Goal: Information Seeking & Learning: Check status

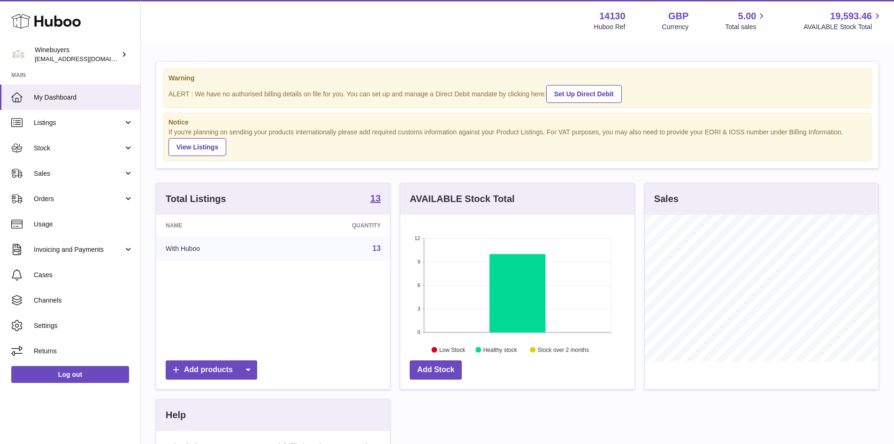
scroll to position [146, 234]
click at [51, 174] on span "Sales" at bounding box center [79, 173] width 90 height 9
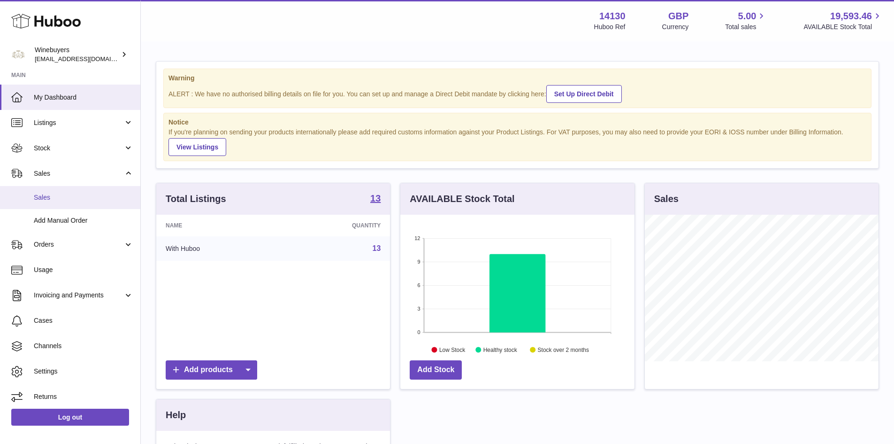
click at [55, 198] on span "Sales" at bounding box center [84, 197] width 100 height 9
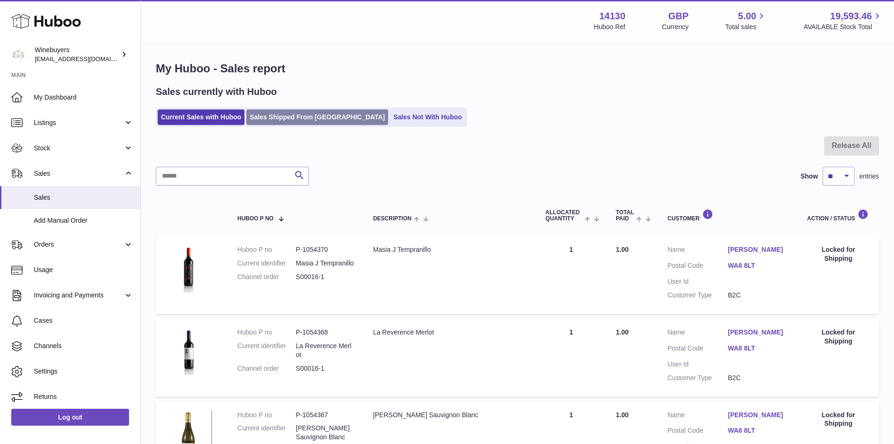
click at [295, 111] on link "Sales Shipped From [GEOGRAPHIC_DATA]" at bounding box center [317, 116] width 142 height 15
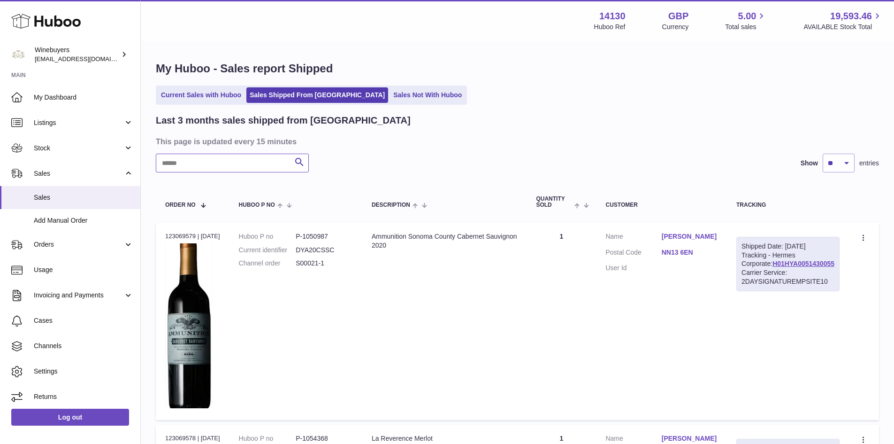
click at [199, 168] on input "text" at bounding box center [232, 162] width 153 height 19
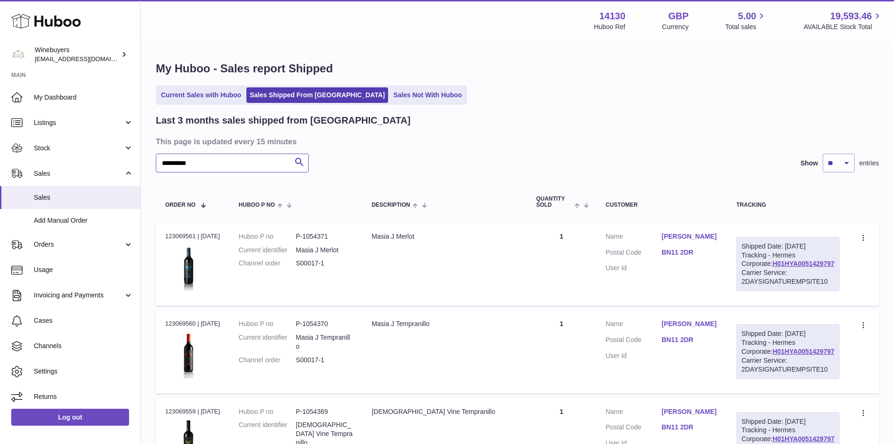
type input "**********"
click at [685, 238] on link "[PERSON_NAME]" at bounding box center [690, 236] width 56 height 9
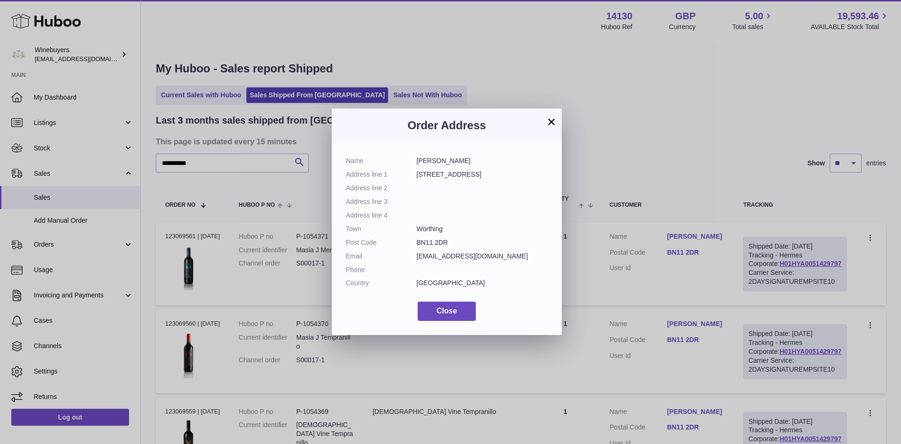
click at [550, 123] on button "×" at bounding box center [551, 121] width 11 height 11
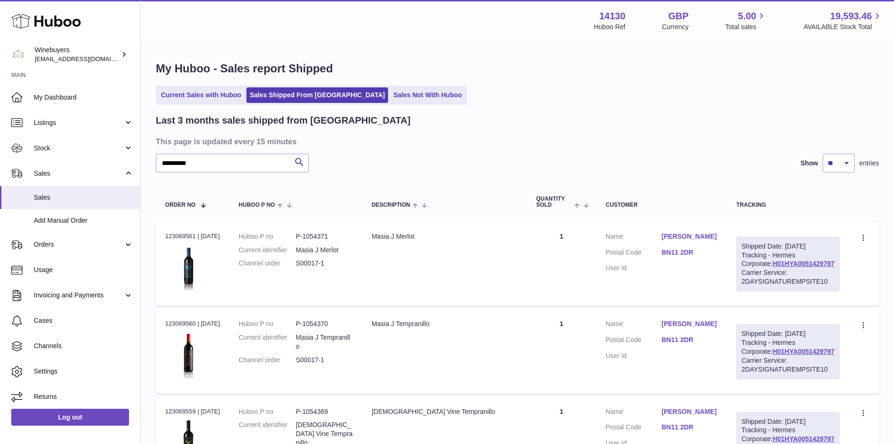
scroll to position [563, 0]
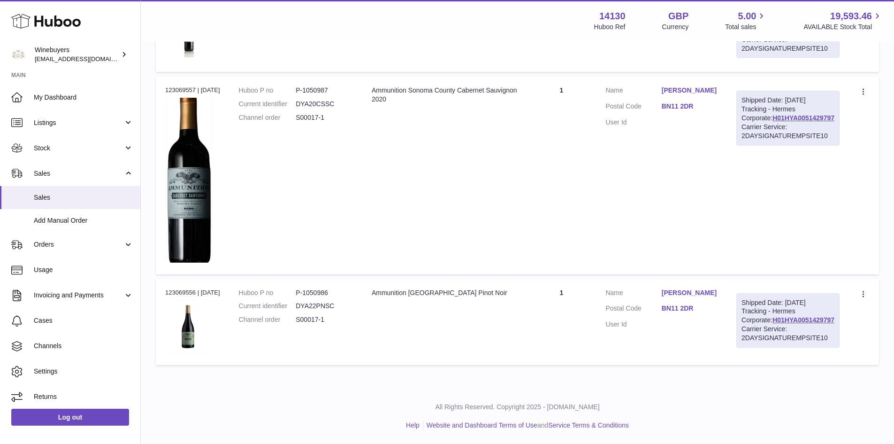
click at [689, 297] on link "[PERSON_NAME]" at bounding box center [690, 292] width 56 height 9
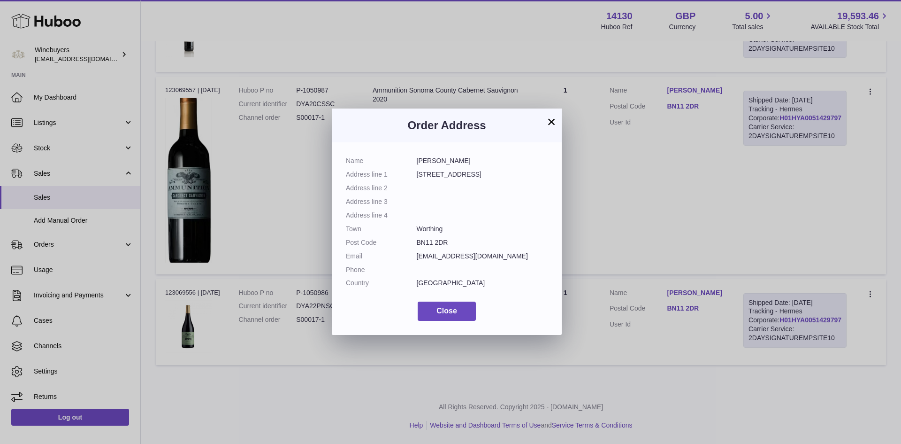
click at [550, 122] on button "×" at bounding box center [551, 121] width 11 height 11
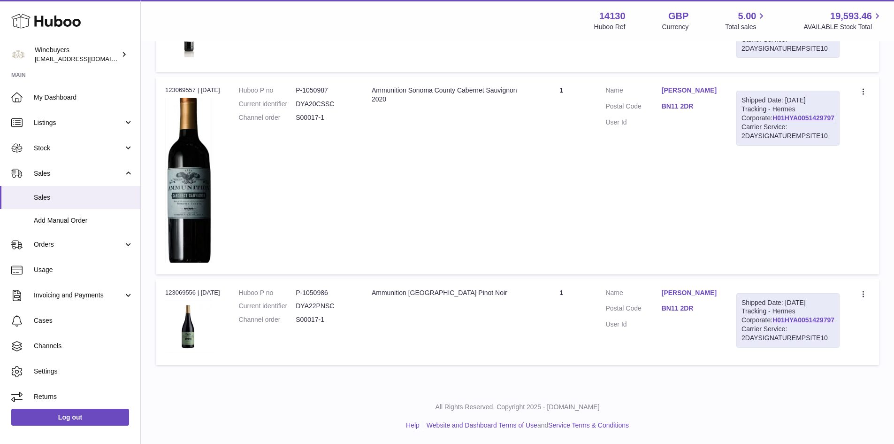
scroll to position [0, 0]
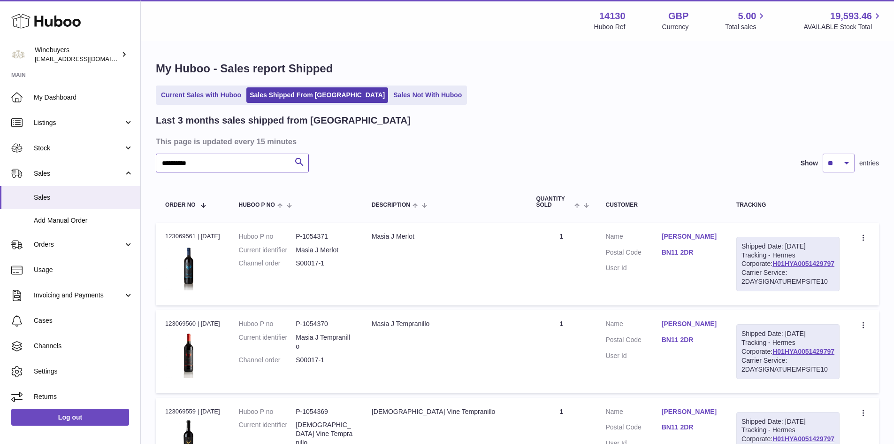
click at [225, 160] on input "**********" at bounding box center [232, 162] width 153 height 19
click at [226, 160] on input "**********" at bounding box center [232, 162] width 153 height 19
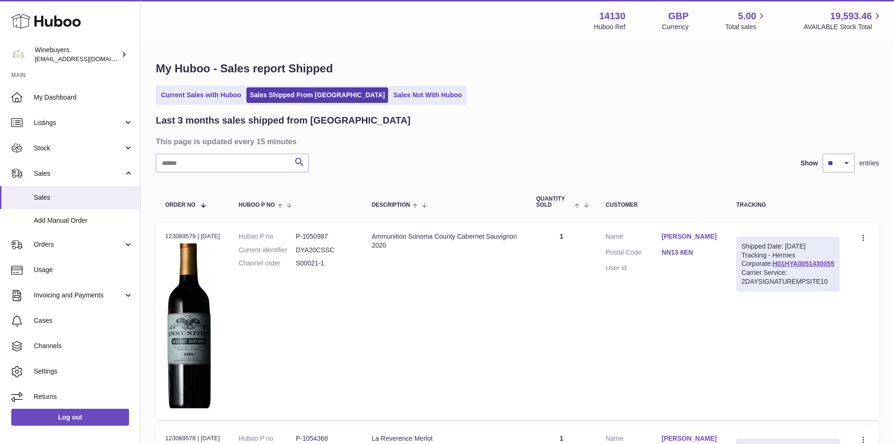
click at [701, 239] on link "[PERSON_NAME]" at bounding box center [690, 236] width 56 height 9
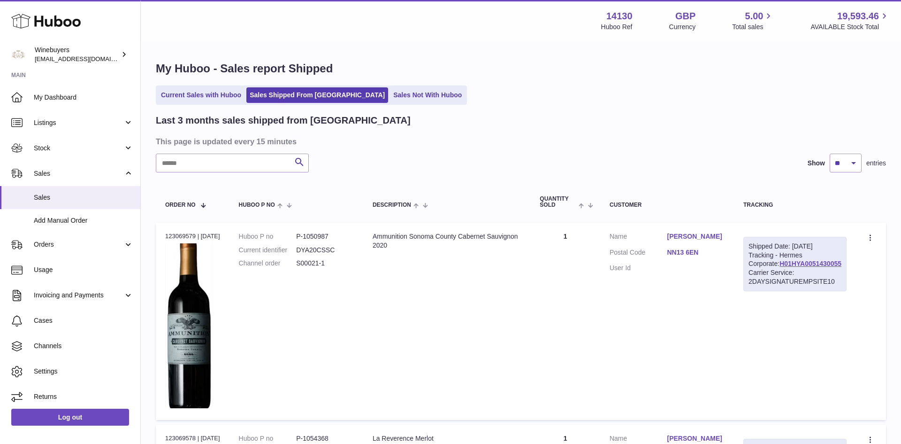
click at [701, 239] on div at bounding box center [450, 222] width 901 height 444
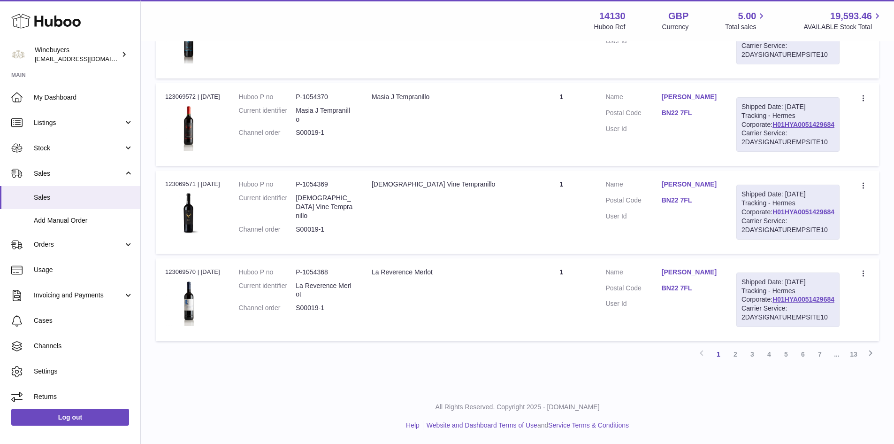
scroll to position [986, 0]
click at [687, 189] on link "[PERSON_NAME]" at bounding box center [690, 184] width 56 height 9
drag, startPoint x: 687, startPoint y: 191, endPoint x: 693, endPoint y: 226, distance: 35.8
click at [687, 191] on div at bounding box center [447, 222] width 894 height 444
click at [753, 362] on link "3" at bounding box center [752, 353] width 17 height 17
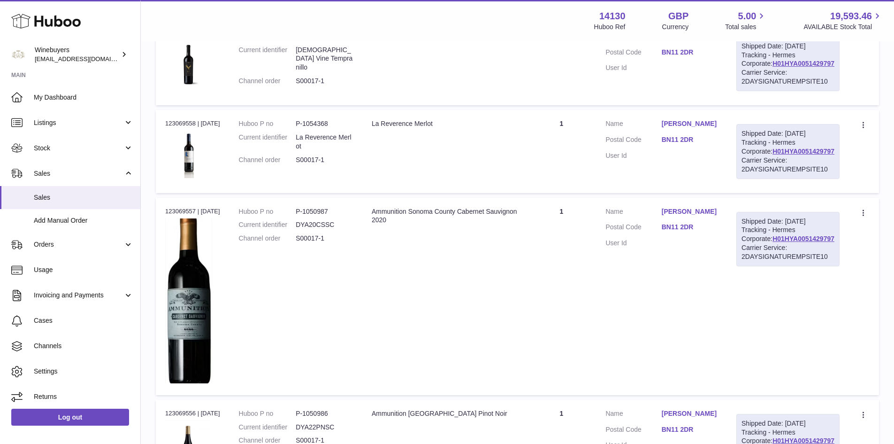
scroll to position [42, 0]
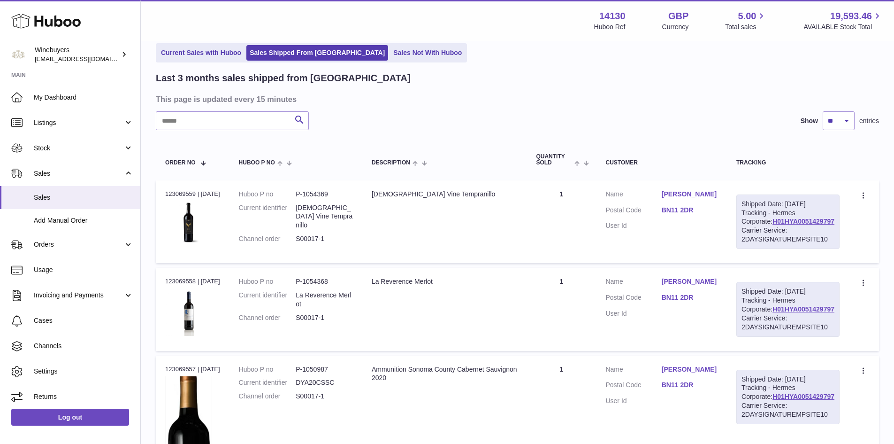
click at [689, 193] on link "[PERSON_NAME]" at bounding box center [690, 194] width 56 height 9
click at [689, 193] on div "× Order Address Name [PERSON_NAME] Address line [STREET_ADDRESS] Address line 3…" at bounding box center [447, 222] width 894 height 444
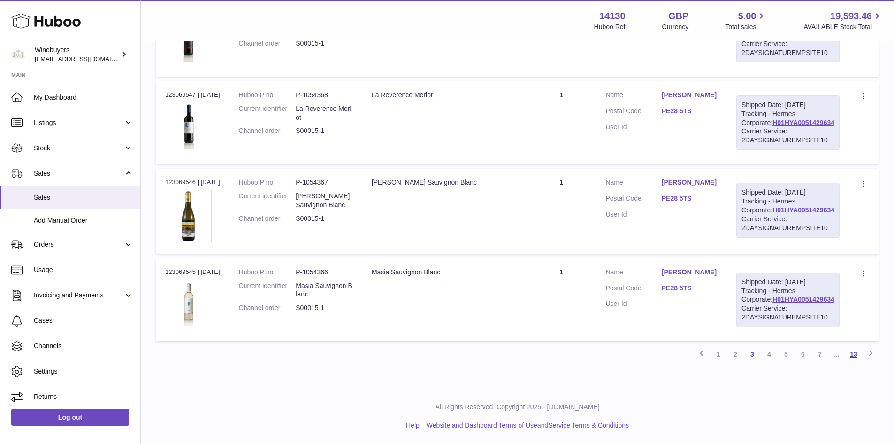
click at [854, 355] on link "13" at bounding box center [853, 353] width 17 height 17
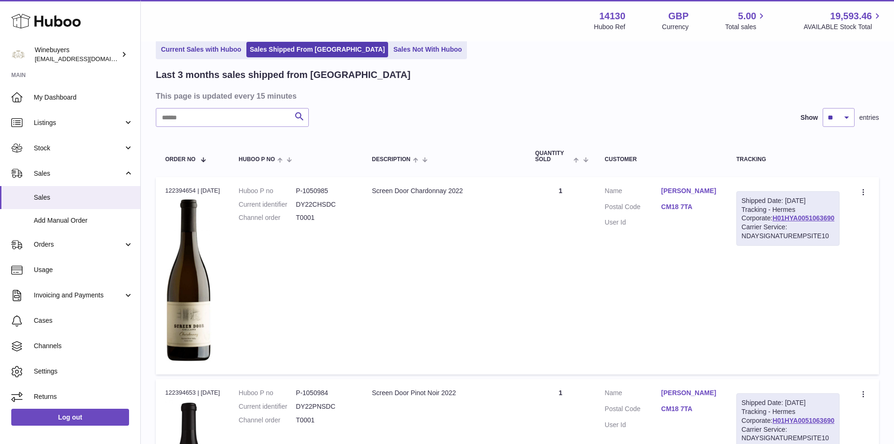
scroll to position [451, 0]
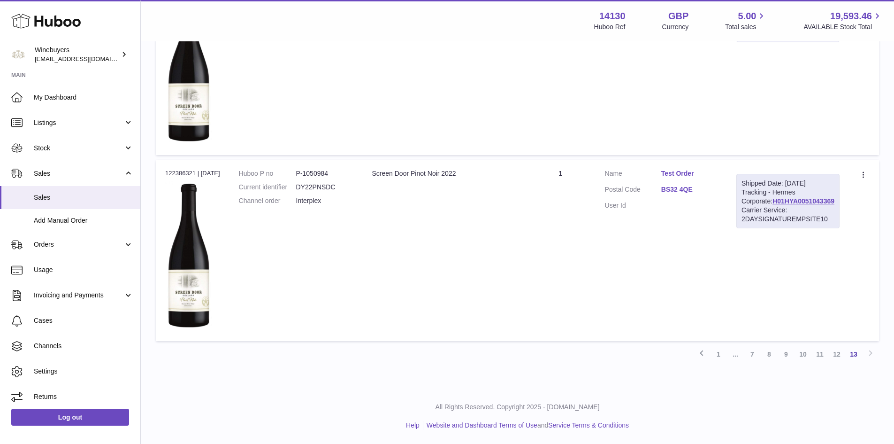
click at [686, 173] on link "Test Order" at bounding box center [689, 173] width 56 height 9
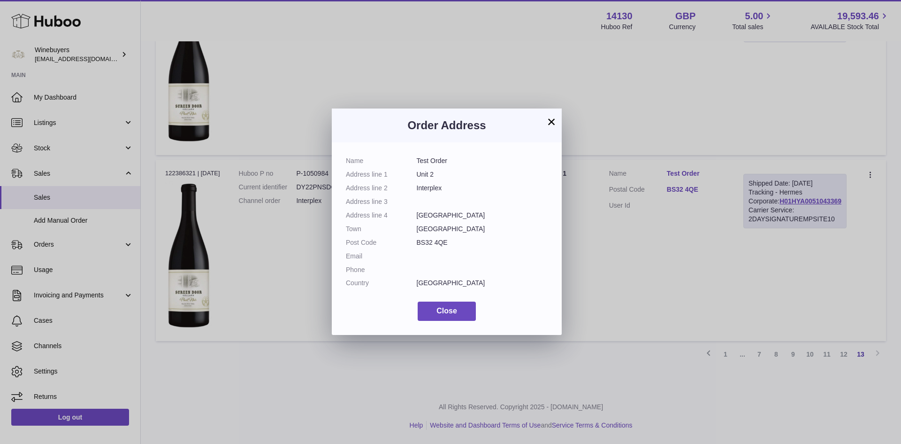
click at [686, 173] on div "× Order Address Name Test Order Address line 1 Unit 2 Address line 2 Interplex …" at bounding box center [450, 222] width 901 height 444
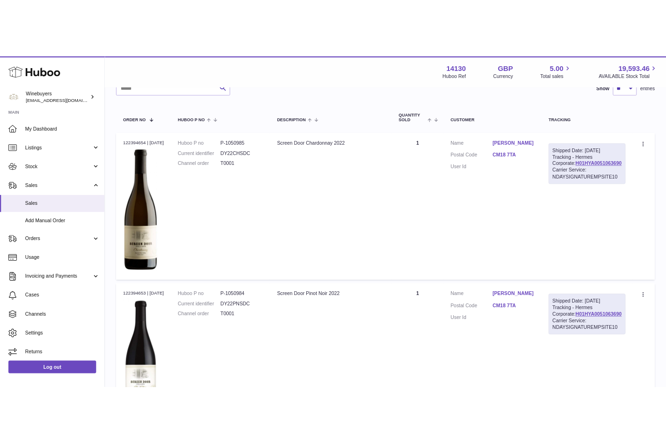
scroll to position [0, 0]
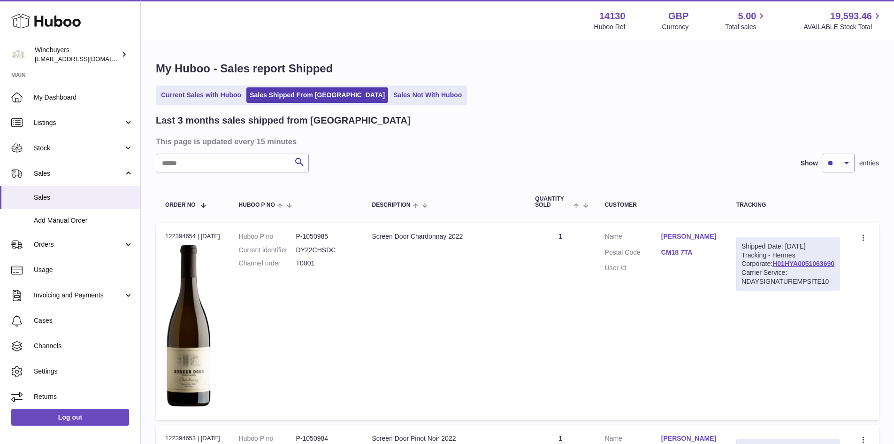
click at [690, 232] on link "[PERSON_NAME]" at bounding box center [689, 236] width 56 height 9
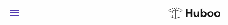
drag, startPoint x: 233, startPoint y: 18, endPoint x: 242, endPoint y: 30, distance: 14.4
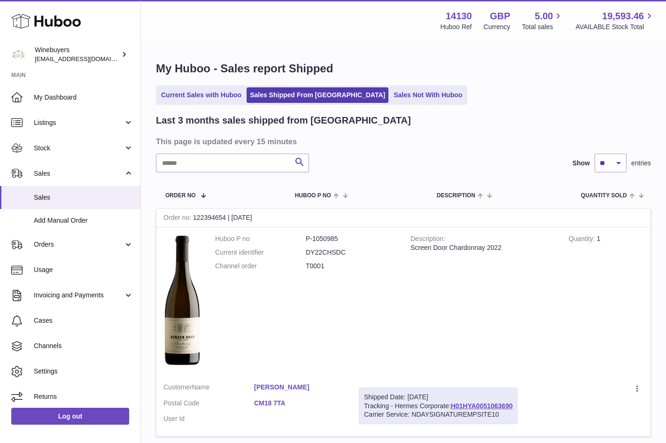
scroll to position [556, 0]
